Goal: Obtain resource: Download file/media

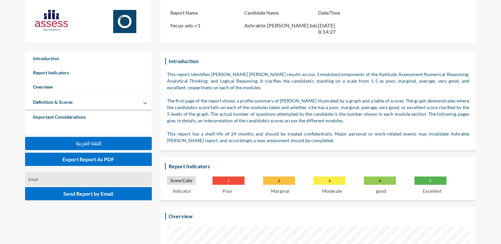
scroll to position [244, 501]
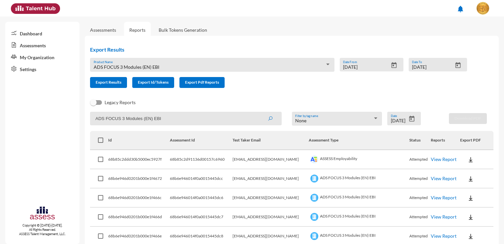
click at [178, 120] on input "ADS FOCUS 3 Modules (EN) EBI" at bounding box center [186, 119] width 192 height 14
type input "A"
paste input
paste input "https://rt.ads.assesstm.com/assessment/eyJhbGciOiJIUzI1NiIsInR5cCI6IkpXVCJ9.eyJ…"
type input "https://rt.ads.assesstm.com/assessment/eyJhbGciOiJIUzI1NiIsInR5cCI6IkpXVCJ9.eyJ…"
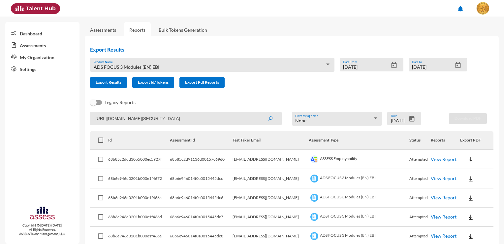
click at [260, 112] on button "submit" at bounding box center [270, 118] width 21 height 12
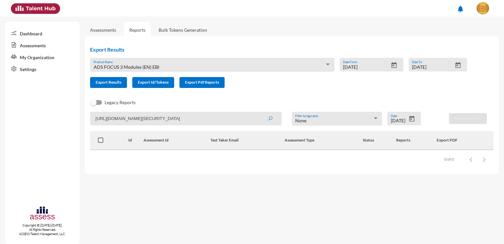
click at [238, 100] on div "Legacy Reports" at bounding box center [287, 104] width 404 height 13
click at [329, 61] on div "ADS FOCUS 3 Modules (EN) EBI Product Name" at bounding box center [212, 65] width 244 height 14
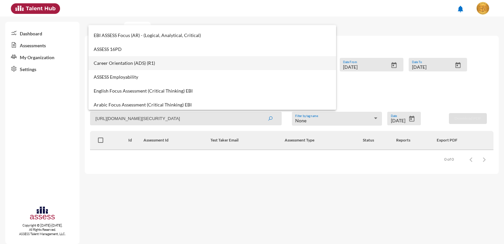
scroll to position [269, 0]
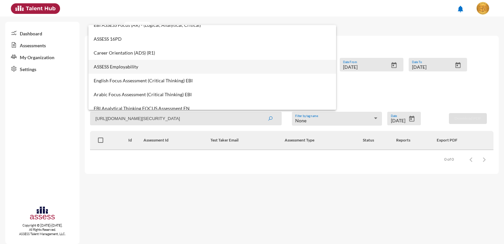
click at [151, 67] on span "ASSESS Employability" at bounding box center [212, 66] width 237 height 5
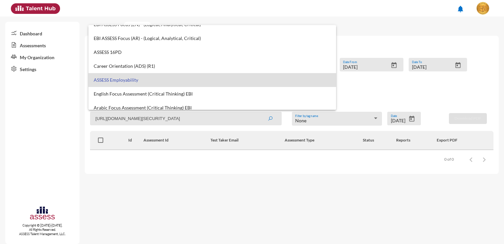
scroll to position [0, 0]
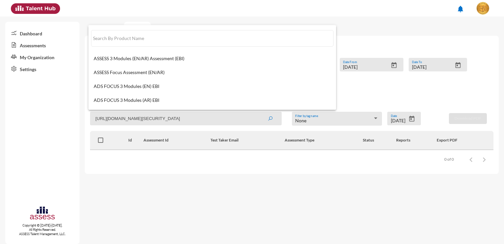
click at [243, 121] on div at bounding box center [252, 122] width 504 height 244
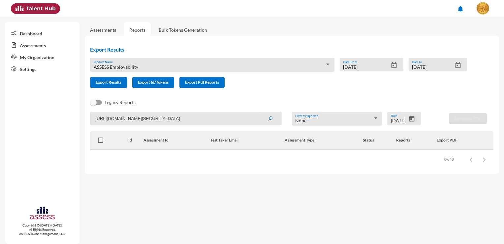
click at [238, 115] on input "https://rt.ads.assesstm.com/assessment/eyJhbGciOiJIUzI1NiIsInR5cCI6IkpXVCJ9.eyJ…" at bounding box center [186, 119] width 192 height 14
click at [260, 112] on button "submit" at bounding box center [270, 118] width 21 height 12
click at [186, 121] on input "https://rt.ads.assesstm.com/assessment/eyJhbGciOiJIUzI1NiIsInR5cCI6IkpXVCJ9.eyJ…" at bounding box center [186, 119] width 192 height 14
paste input "29911251401456"
type input "29911251401456"
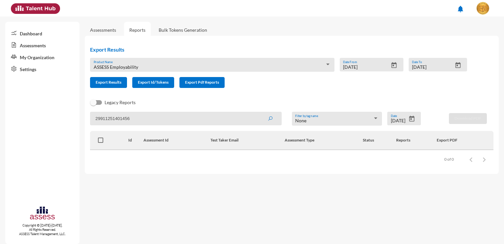
click at [260, 112] on button "submit" at bounding box center [270, 118] width 21 height 12
click at [392, 63] on icon "Open calendar" at bounding box center [394, 65] width 5 height 6
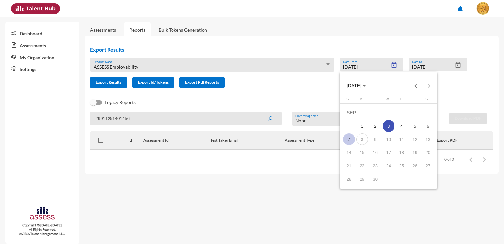
click at [354, 139] on div "7" at bounding box center [349, 139] width 12 height 12
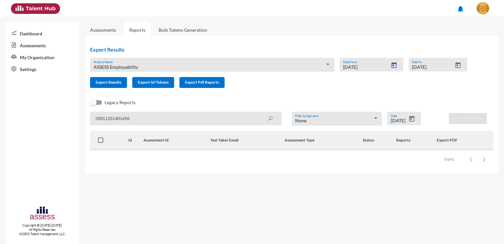
type input "9/7/2025"
click at [458, 63] on icon "Open calendar" at bounding box center [458, 65] width 5 height 6
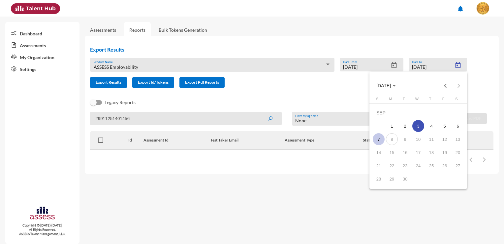
click at [381, 136] on div "7" at bounding box center [379, 139] width 12 height 12
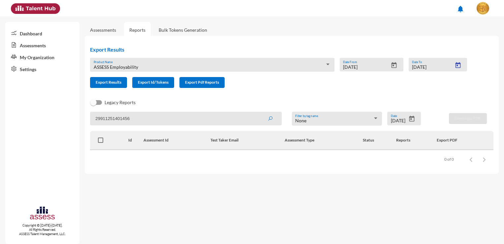
type input "9/7/2025"
click at [413, 119] on icon "Open calendar" at bounding box center [412, 118] width 7 height 7
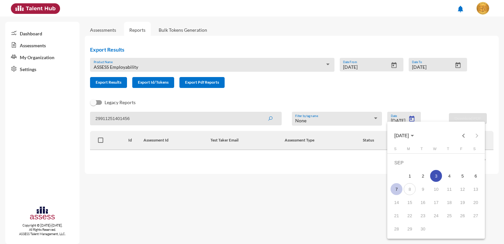
click at [395, 189] on div "7" at bounding box center [397, 189] width 12 height 12
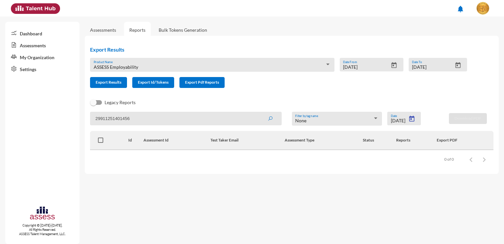
type input "9/7/2025"
click at [196, 121] on input "29911251401456" at bounding box center [186, 119] width 192 height 14
click at [260, 112] on button "submit" at bounding box center [270, 118] width 21 height 12
drag, startPoint x: 133, startPoint y: 116, endPoint x: 67, endPoint y: 112, distance: 66.1
click at [67, 112] on mat-sidenav-container "Dashboard Assessments My Organization Settings Copyright © 2015-2024. All Right…" at bounding box center [252, 130] width 504 height 227
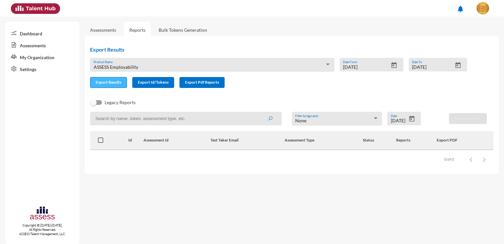
drag, startPoint x: 111, startPoint y: 80, endPoint x: 142, endPoint y: 80, distance: 31.0
click at [112, 80] on span "Export Results" at bounding box center [109, 82] width 26 height 5
click at [306, 81] on form "ASSESS Employability Product Name 9/7/2025 Date From 9/7/2025 Date To Export Re…" at bounding box center [281, 73] width 383 height 30
click at [206, 118] on input at bounding box center [186, 119] width 192 height 14
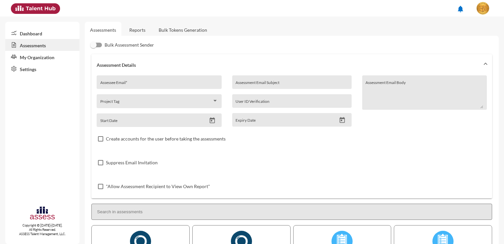
click at [147, 27] on link "Reports" at bounding box center [137, 30] width 27 height 16
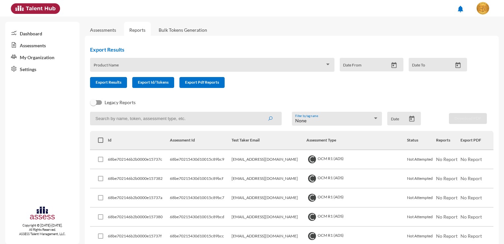
click at [151, 58] on div "Product Name" at bounding box center [212, 65] width 244 height 14
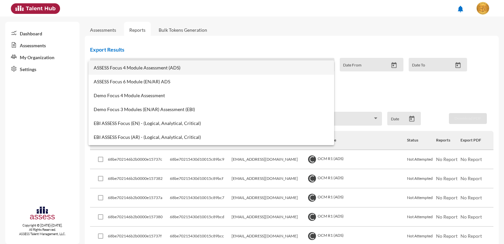
scroll to position [264, 0]
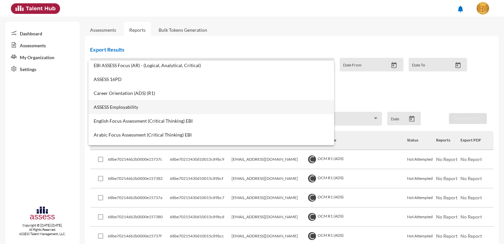
click at [131, 103] on mat-option "ASSESS Employability" at bounding box center [211, 107] width 246 height 14
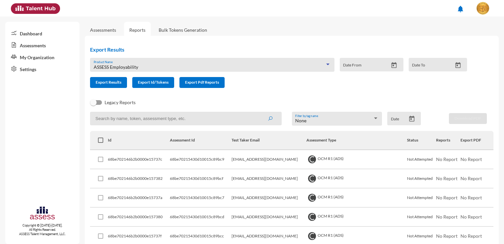
click at [392, 64] on icon "Open calendar" at bounding box center [394, 65] width 5 height 6
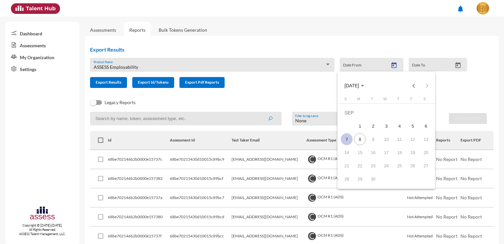
click at [350, 139] on div "7" at bounding box center [347, 139] width 12 height 12
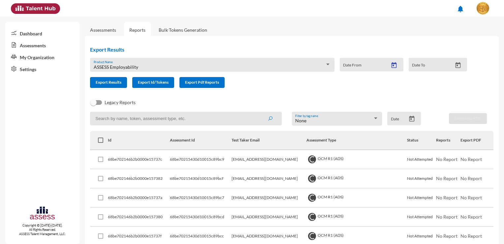
type input "9/7/2025"
click at [456, 65] on icon "Open calendar" at bounding box center [458, 65] width 5 height 6
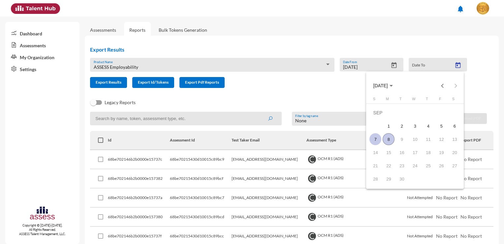
click at [380, 141] on div "7" at bounding box center [376, 139] width 12 height 12
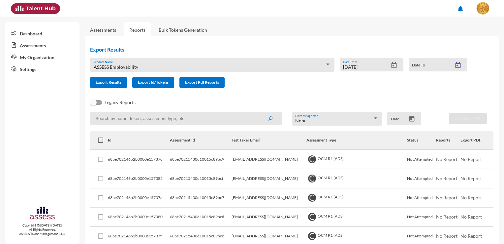
type input "9/7/2025"
click at [411, 121] on icon "Open calendar" at bounding box center [412, 118] width 7 height 7
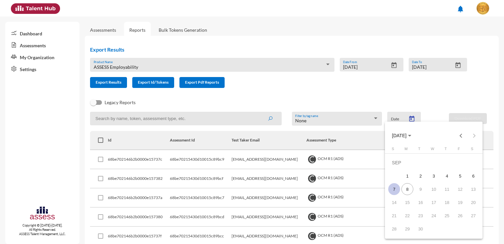
click at [394, 186] on div "7" at bounding box center [395, 189] width 12 height 12
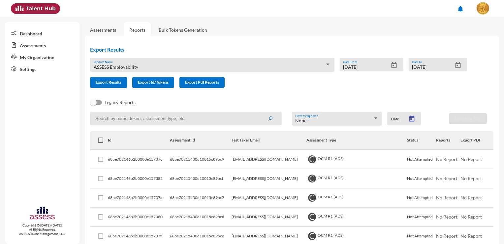
type input "9/7/2025"
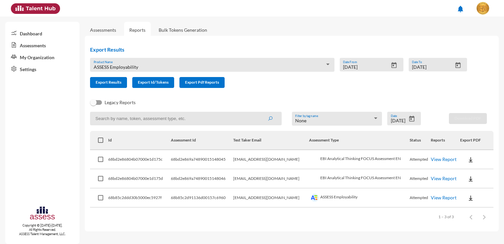
click at [441, 196] on link "View Report" at bounding box center [444, 197] width 26 height 6
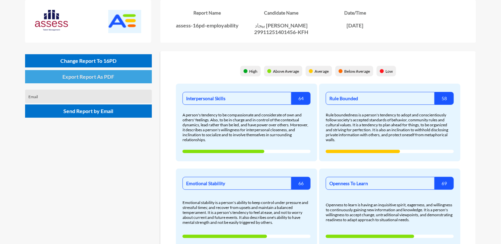
click at [85, 72] on button "Export Report As PDF" at bounding box center [88, 76] width 127 height 13
